Goal: Entertainment & Leisure: Consume media (video, audio)

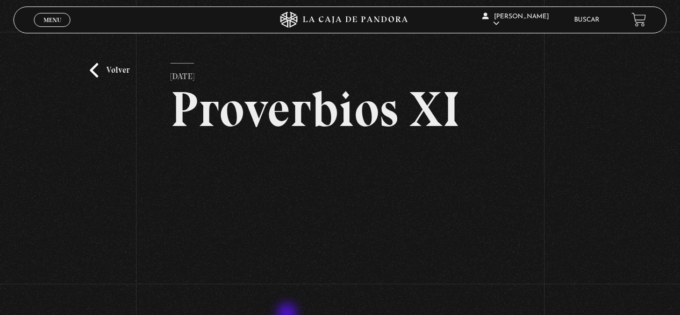
scroll to position [108, 0]
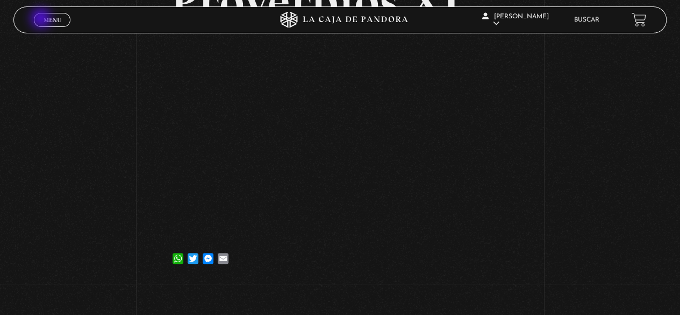
click at [42, 19] on link "Menu Cerrar" at bounding box center [52, 20] width 37 height 14
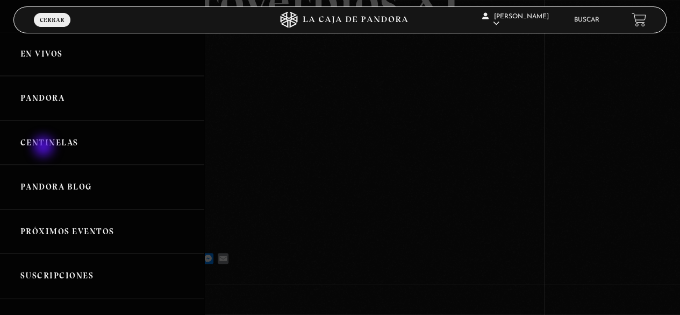
click at [45, 147] on link "Centinelas" at bounding box center [102, 142] width 204 height 45
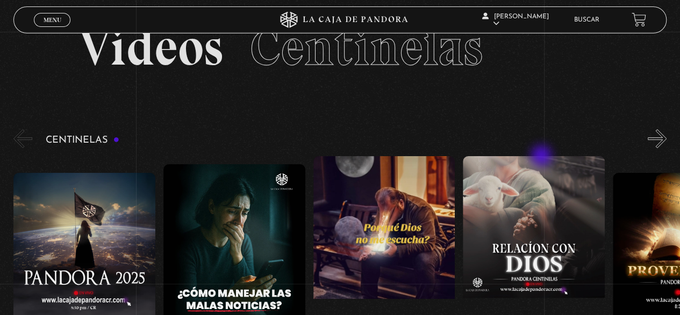
scroll to position [54, 0]
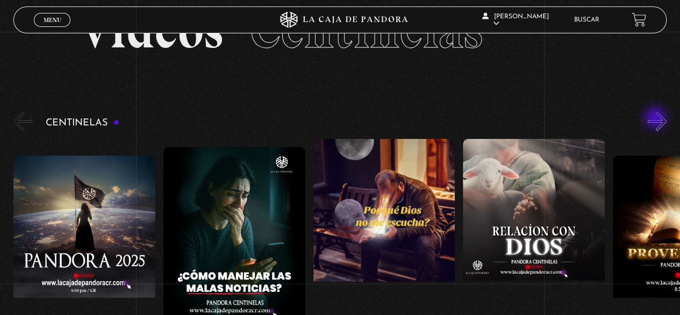
click at [657, 119] on button "»" at bounding box center [657, 121] width 19 height 19
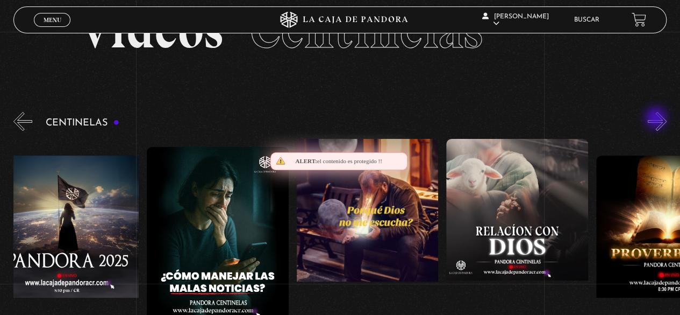
click at [657, 119] on button "»" at bounding box center [657, 121] width 19 height 19
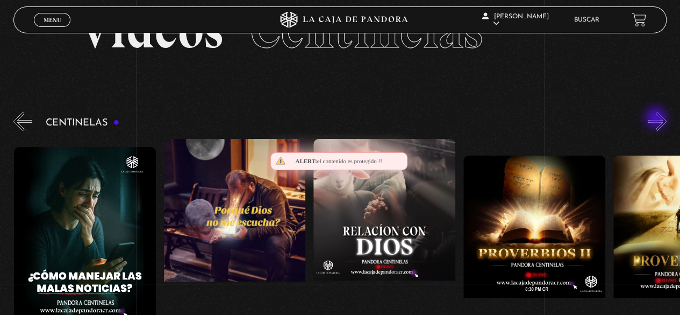
click at [657, 119] on button "»" at bounding box center [657, 121] width 19 height 19
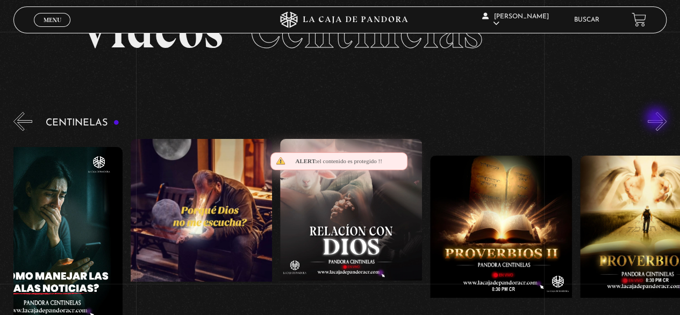
click at [661, 122] on button "»" at bounding box center [657, 121] width 19 height 19
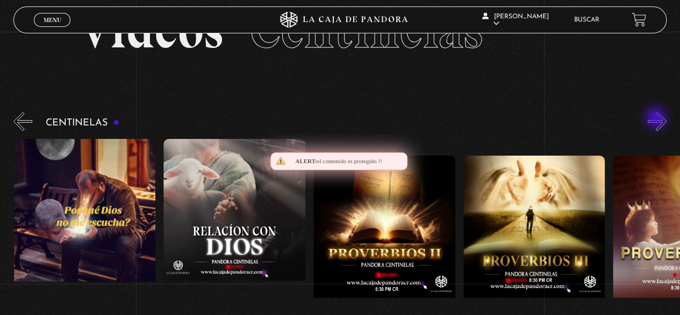
click at [658, 119] on button "»" at bounding box center [657, 121] width 19 height 19
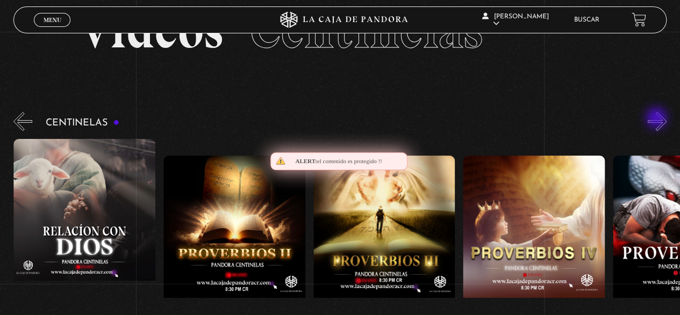
click at [658, 119] on button "»" at bounding box center [657, 121] width 19 height 19
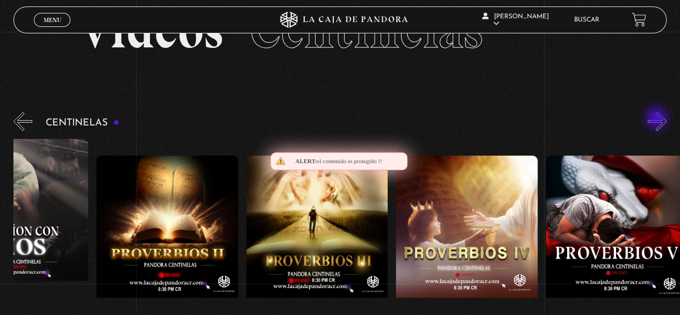
click at [658, 119] on button "»" at bounding box center [657, 121] width 19 height 19
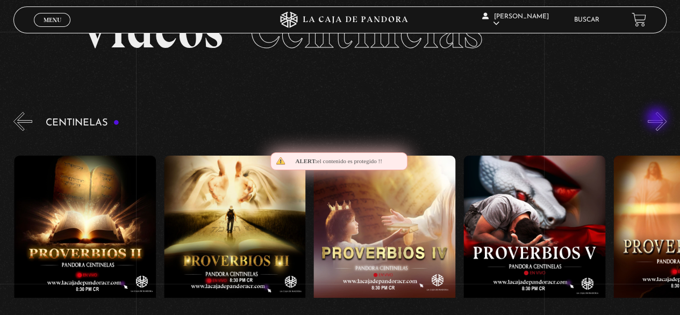
click at [658, 119] on button "»" at bounding box center [657, 121] width 19 height 19
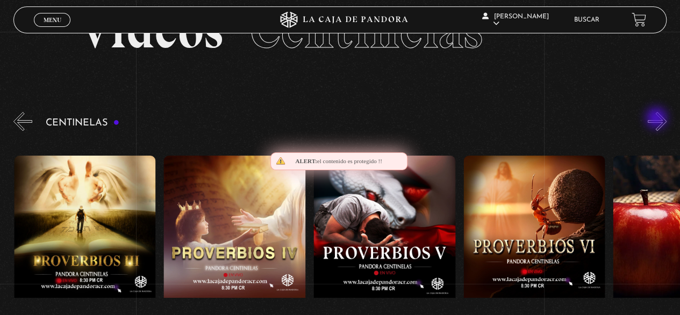
click at [658, 119] on button "»" at bounding box center [657, 121] width 19 height 19
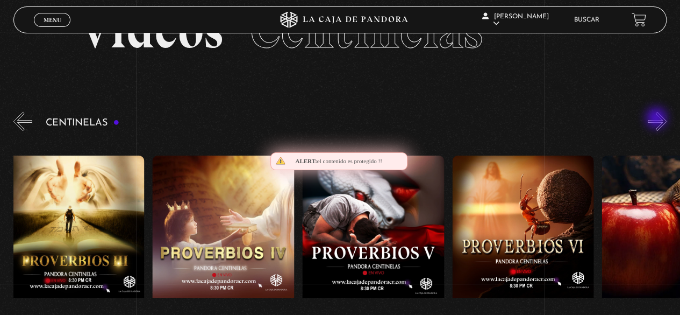
click at [658, 119] on button "»" at bounding box center [657, 121] width 19 height 19
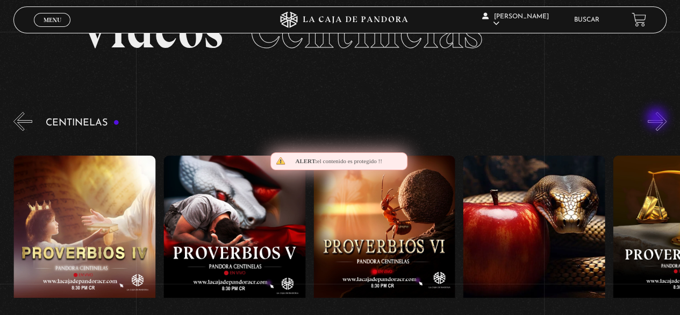
click at [658, 119] on button "»" at bounding box center [657, 121] width 19 height 19
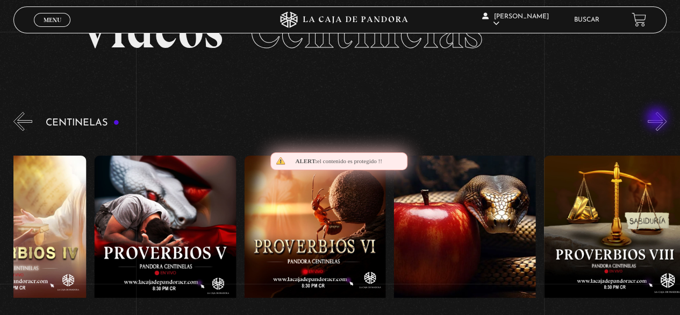
click at [658, 119] on button "»" at bounding box center [657, 121] width 19 height 19
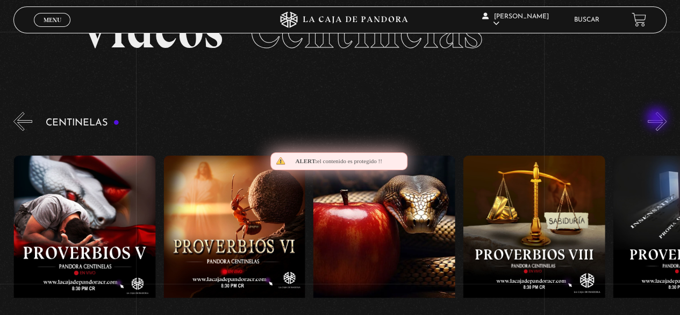
click at [658, 119] on button "»" at bounding box center [657, 121] width 19 height 19
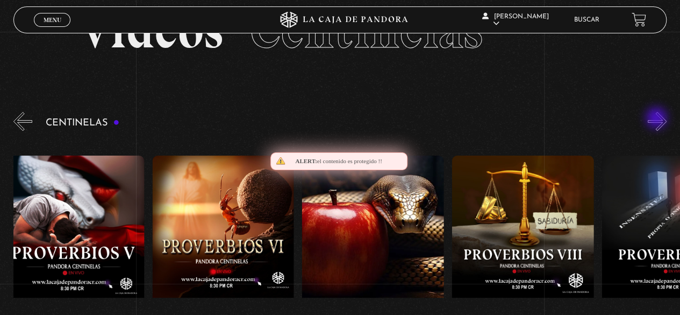
click at [658, 119] on button "»" at bounding box center [657, 121] width 19 height 19
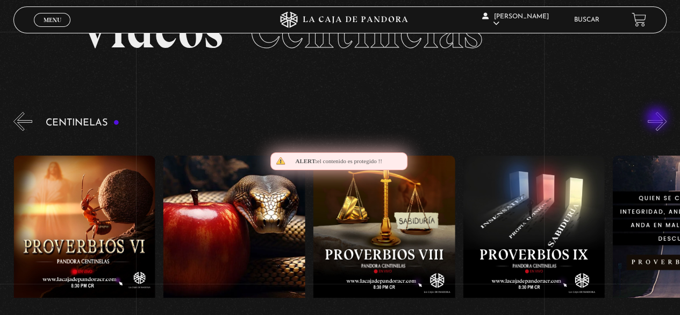
click at [658, 119] on button "»" at bounding box center [657, 121] width 19 height 19
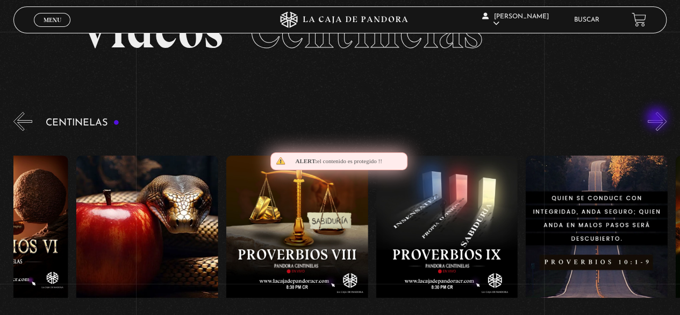
click at [658, 119] on button "»" at bounding box center [657, 121] width 19 height 19
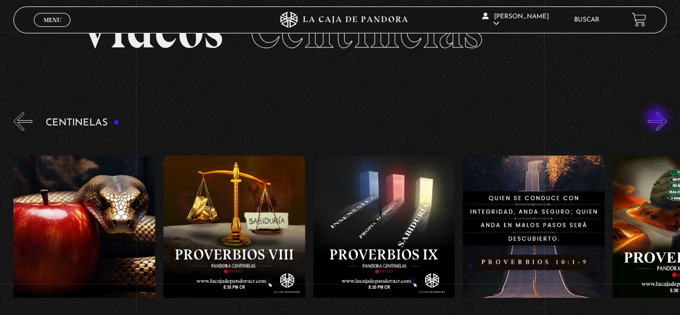
click at [658, 119] on button "»" at bounding box center [657, 121] width 19 height 19
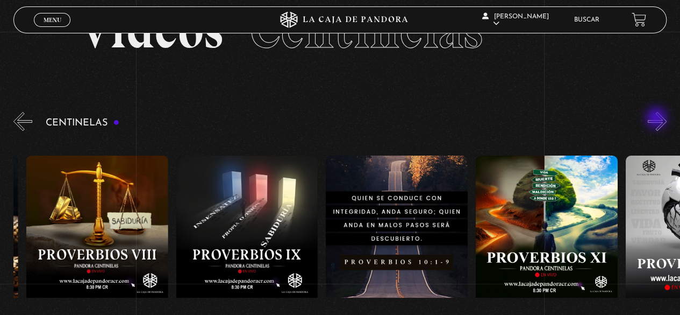
click at [658, 119] on button "»" at bounding box center [657, 121] width 19 height 19
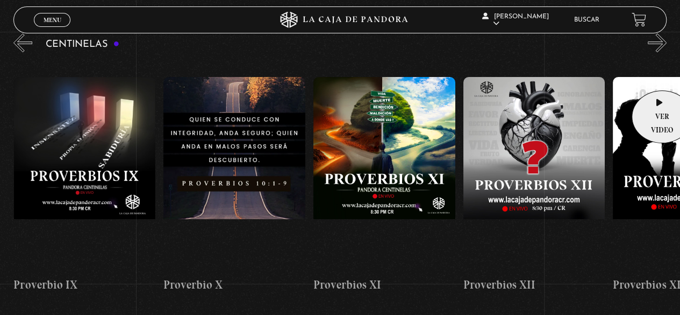
scroll to position [108, 0]
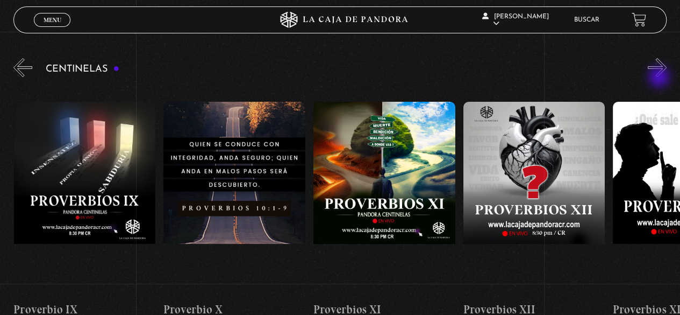
click at [660, 78] on div "Centinelas" at bounding box center [346, 195] width 667 height 279
click at [660, 74] on button "»" at bounding box center [657, 67] width 19 height 19
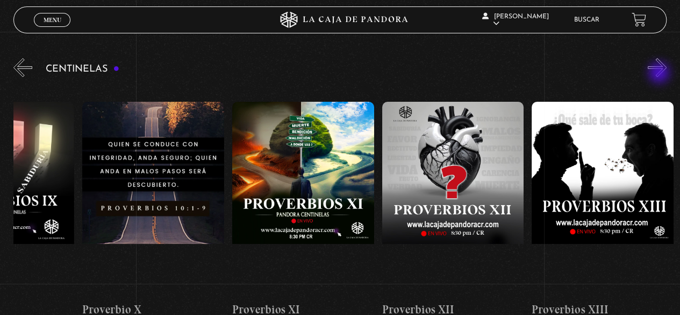
click at [660, 74] on button "»" at bounding box center [657, 67] width 19 height 19
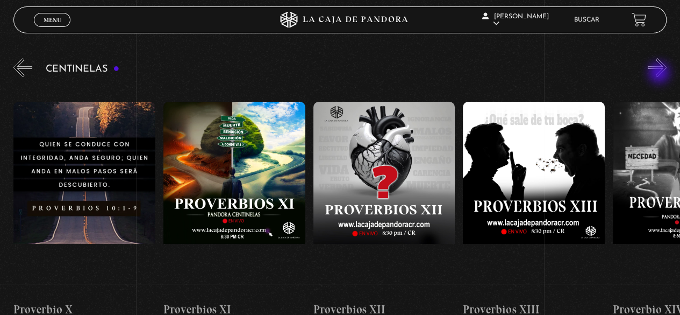
click at [660, 74] on button "»" at bounding box center [657, 67] width 19 height 19
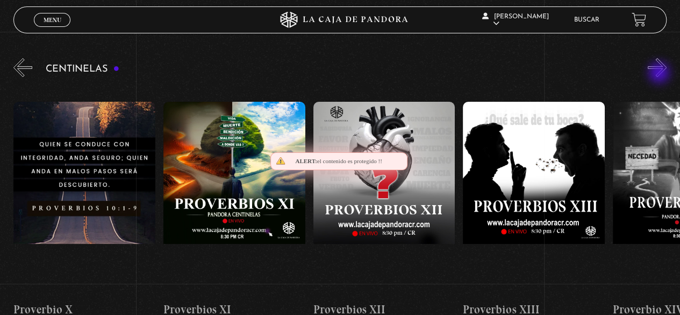
click at [660, 74] on button "»" at bounding box center [657, 67] width 19 height 19
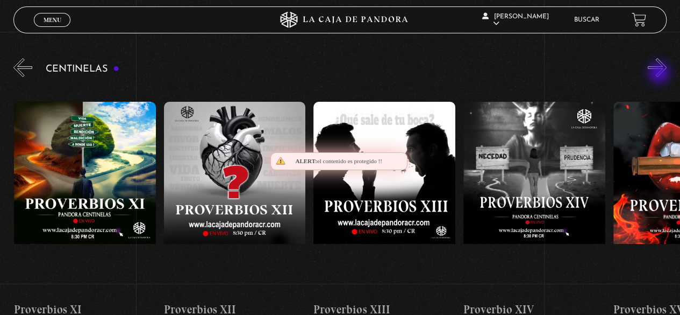
click at [660, 74] on button "»" at bounding box center [657, 67] width 19 height 19
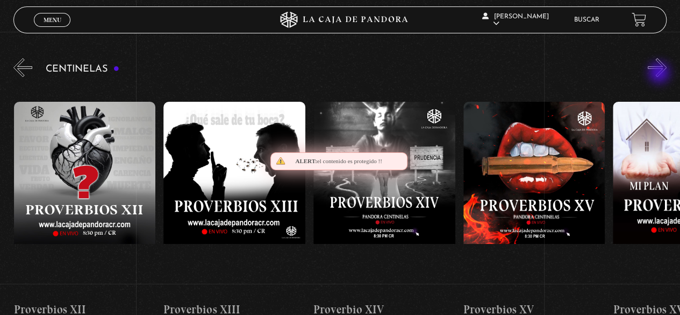
click at [660, 74] on button "»" at bounding box center [657, 67] width 19 height 19
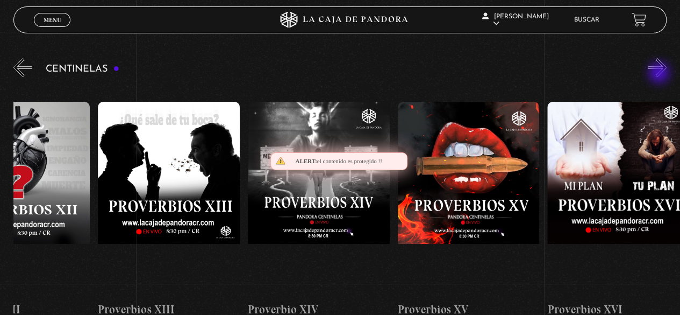
click at [660, 74] on button "»" at bounding box center [657, 67] width 19 height 19
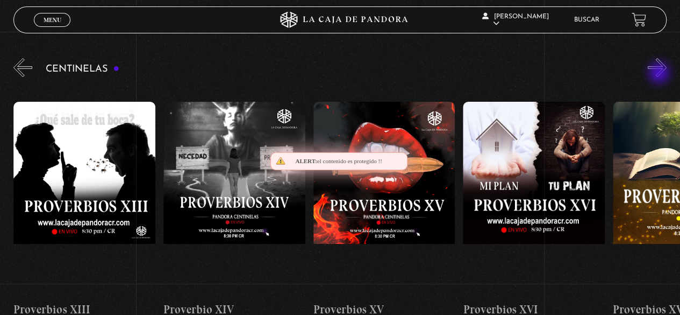
click at [660, 74] on button "»" at bounding box center [657, 67] width 19 height 19
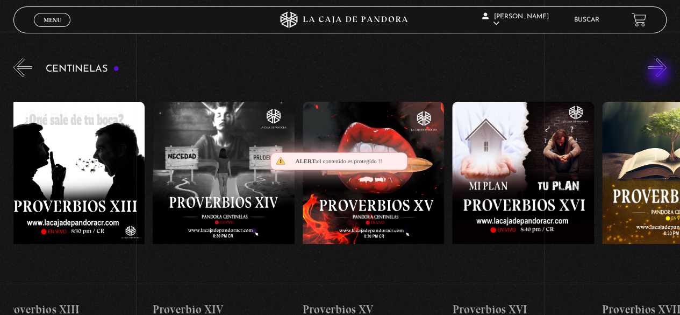
click at [660, 74] on button "»" at bounding box center [657, 67] width 19 height 19
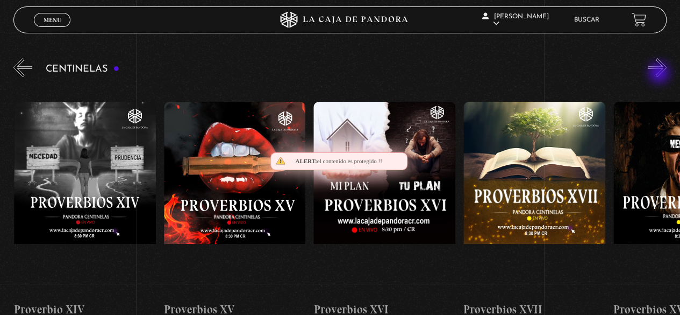
click at [660, 74] on button "»" at bounding box center [657, 67] width 19 height 19
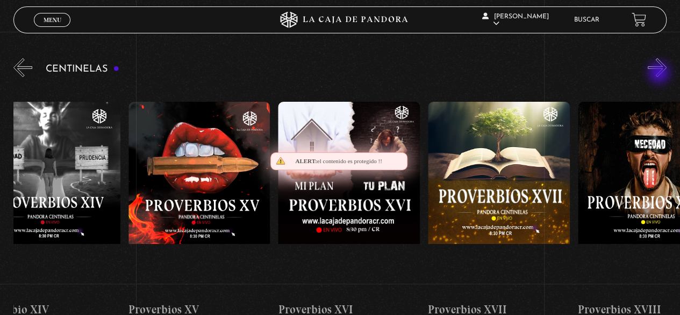
click at [660, 74] on button "»" at bounding box center [657, 67] width 19 height 19
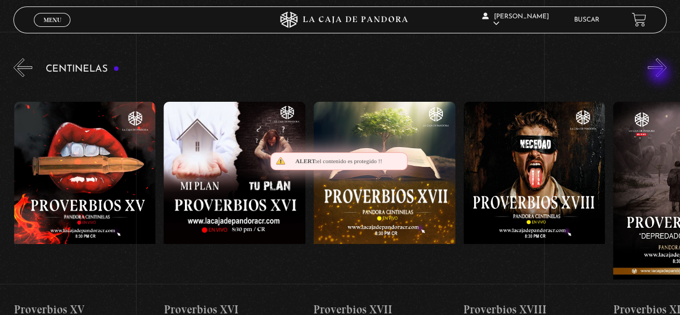
click at [660, 74] on button "»" at bounding box center [657, 67] width 19 height 19
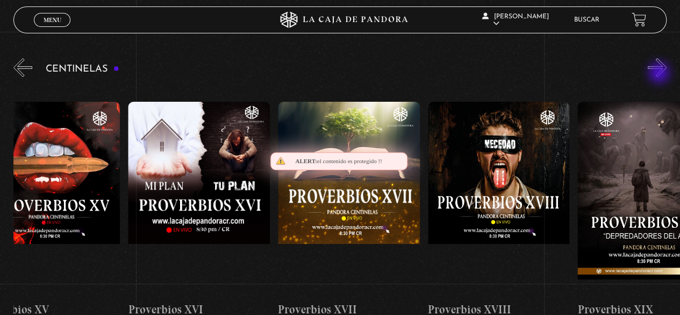
click at [660, 74] on button "»" at bounding box center [657, 67] width 19 height 19
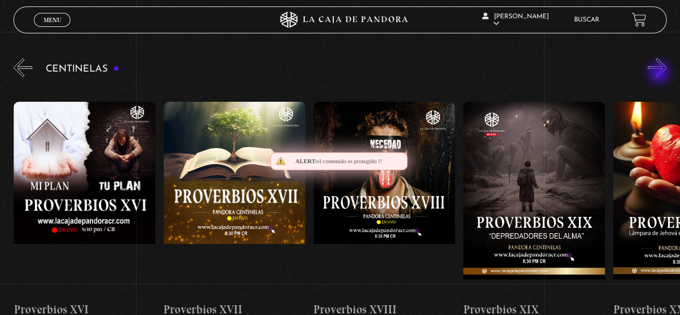
click at [660, 74] on button "»" at bounding box center [657, 67] width 19 height 19
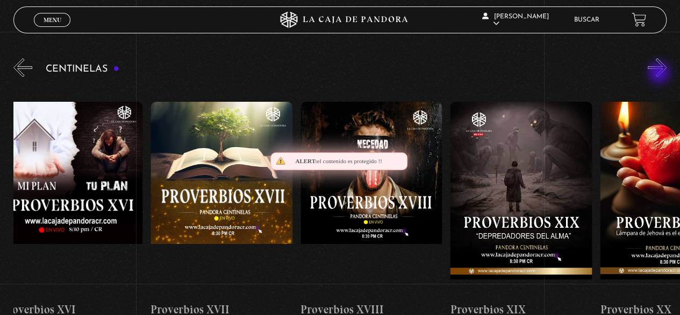
click at [660, 74] on button "»" at bounding box center [657, 67] width 19 height 19
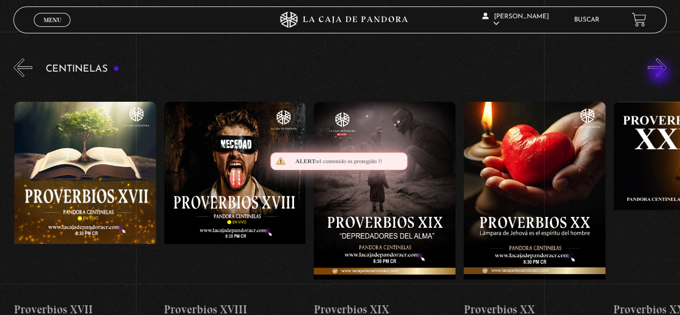
click at [660, 74] on button "»" at bounding box center [657, 67] width 19 height 19
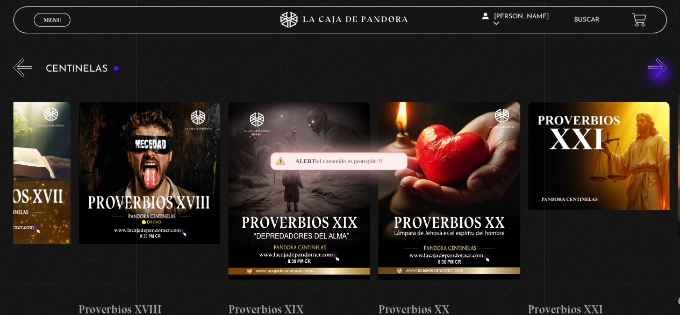
click at [660, 74] on button "»" at bounding box center [657, 67] width 19 height 19
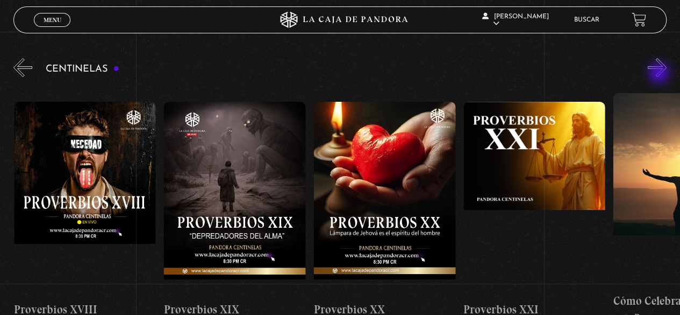
click at [660, 74] on button "»" at bounding box center [657, 67] width 19 height 19
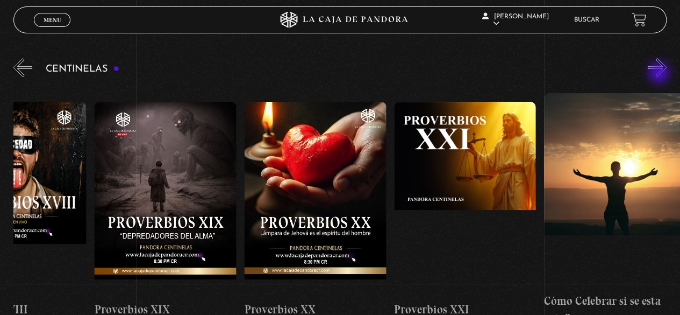
click at [660, 74] on button "»" at bounding box center [657, 67] width 19 height 19
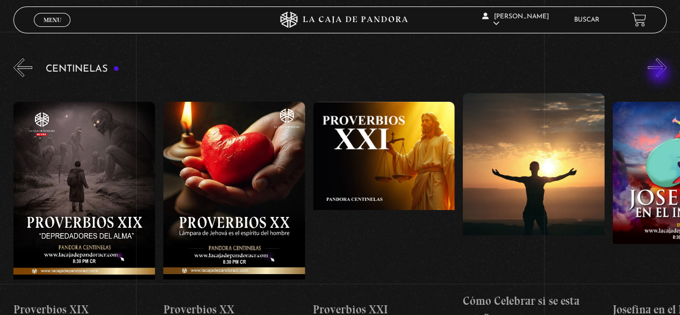
click at [660, 74] on button "»" at bounding box center [657, 67] width 19 height 19
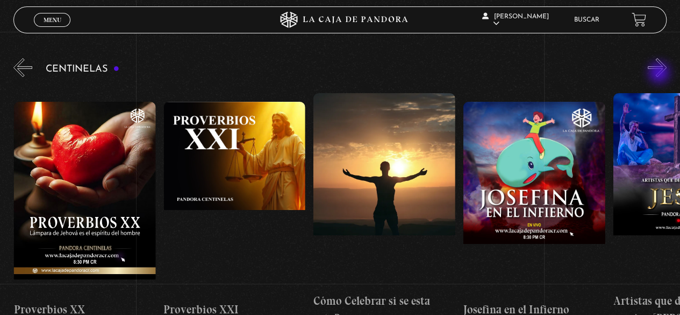
click at [660, 74] on button "»" at bounding box center [657, 67] width 19 height 19
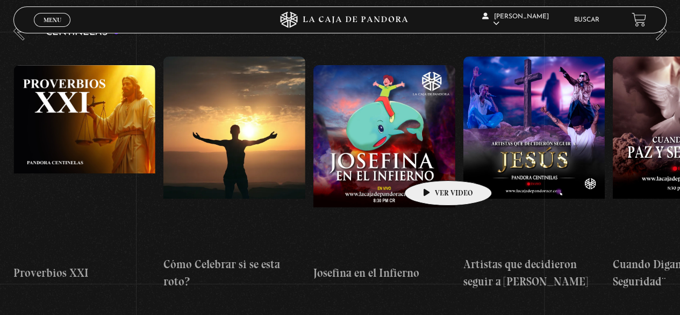
scroll to position [161, 0]
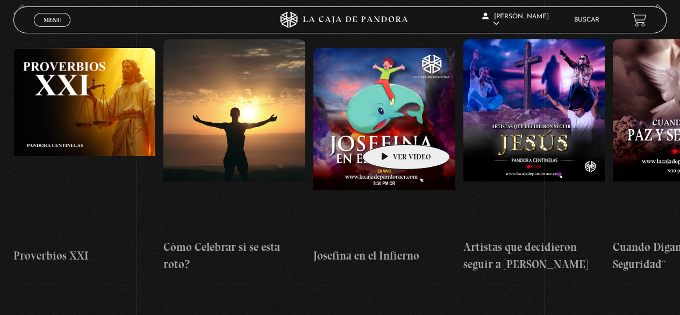
click at [389, 128] on figure at bounding box center [384, 145] width 142 height 194
click at [401, 123] on figure at bounding box center [384, 145] width 142 height 194
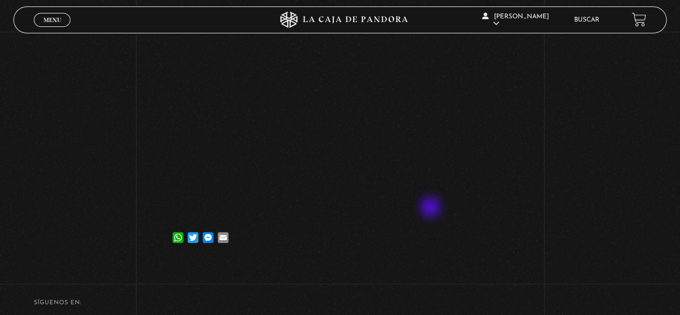
scroll to position [161, 0]
